Goal: Navigation & Orientation: Find specific page/section

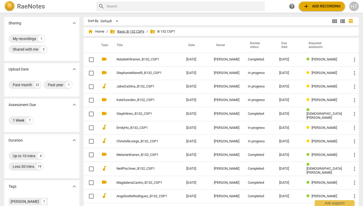
click at [137, 33] on span "folder_shared Basic B-132 CSPs" at bounding box center [127, 31] width 34 height 5
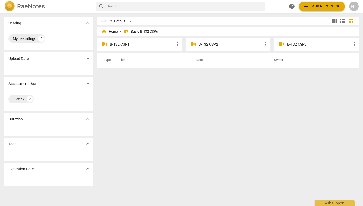
click at [205, 45] on p "B-132 CSP2" at bounding box center [230, 45] width 64 height 6
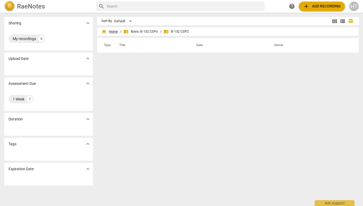
click at [114, 31] on span "home Home" at bounding box center [109, 31] width 16 height 5
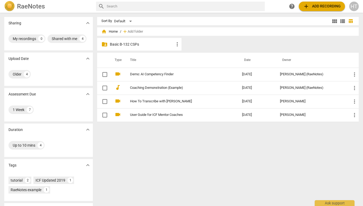
click at [132, 46] on p "Basic B-132 CSPs" at bounding box center [142, 45] width 64 height 6
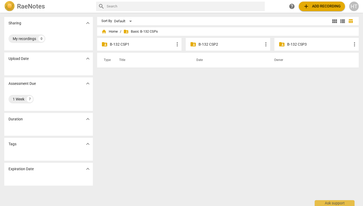
click at [134, 44] on p "B-132 CSP1" at bounding box center [142, 45] width 64 height 6
